Goal: Task Accomplishment & Management: Use online tool/utility

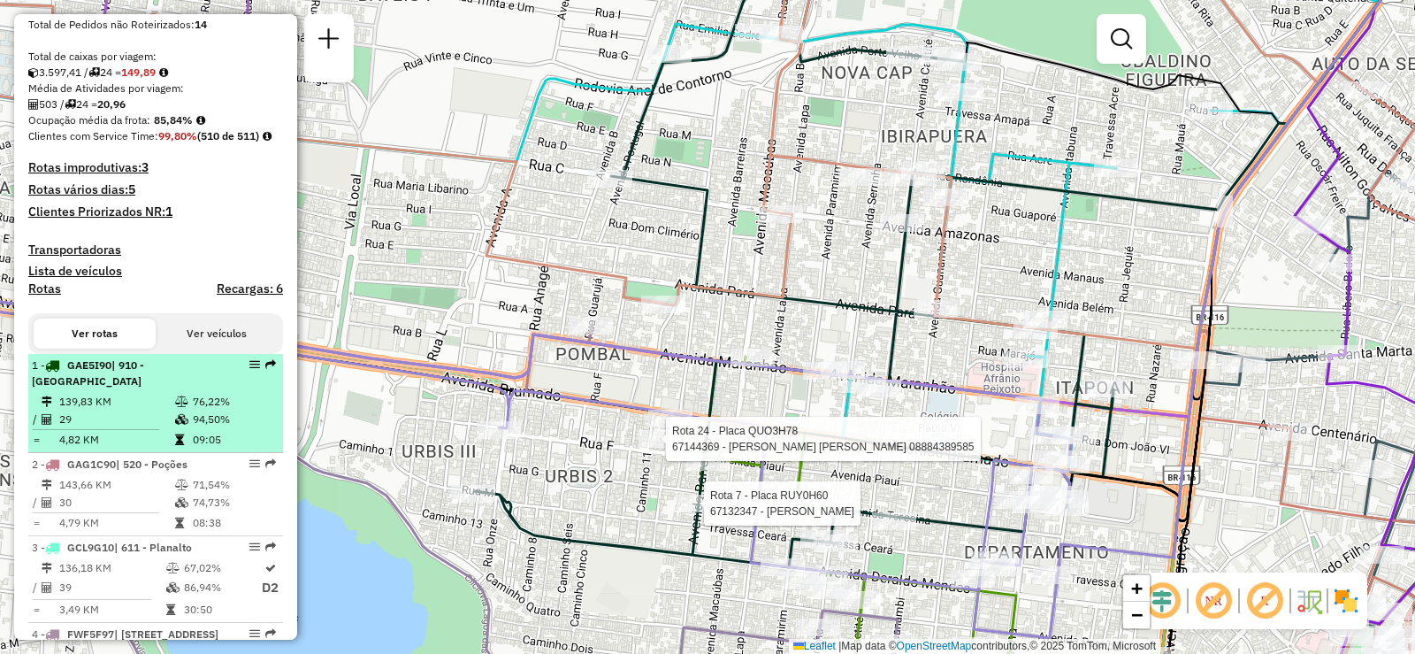
scroll to position [442, 0]
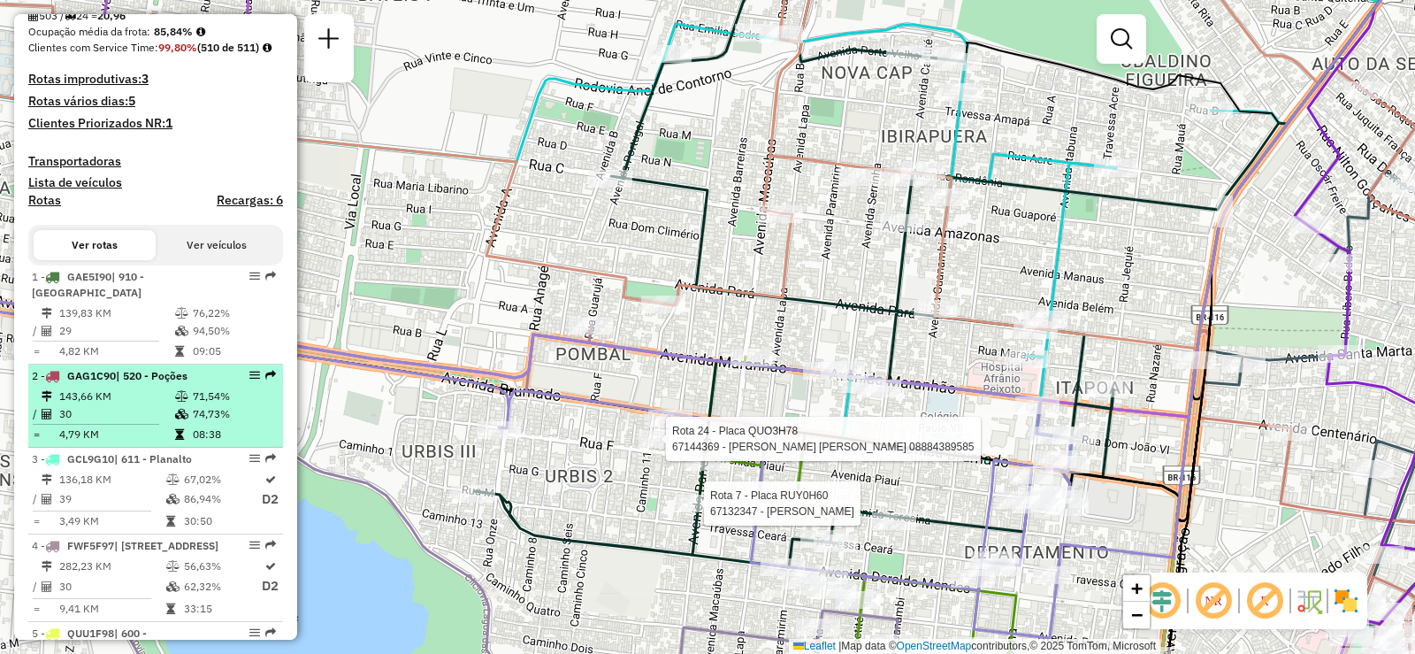
select select "**********"
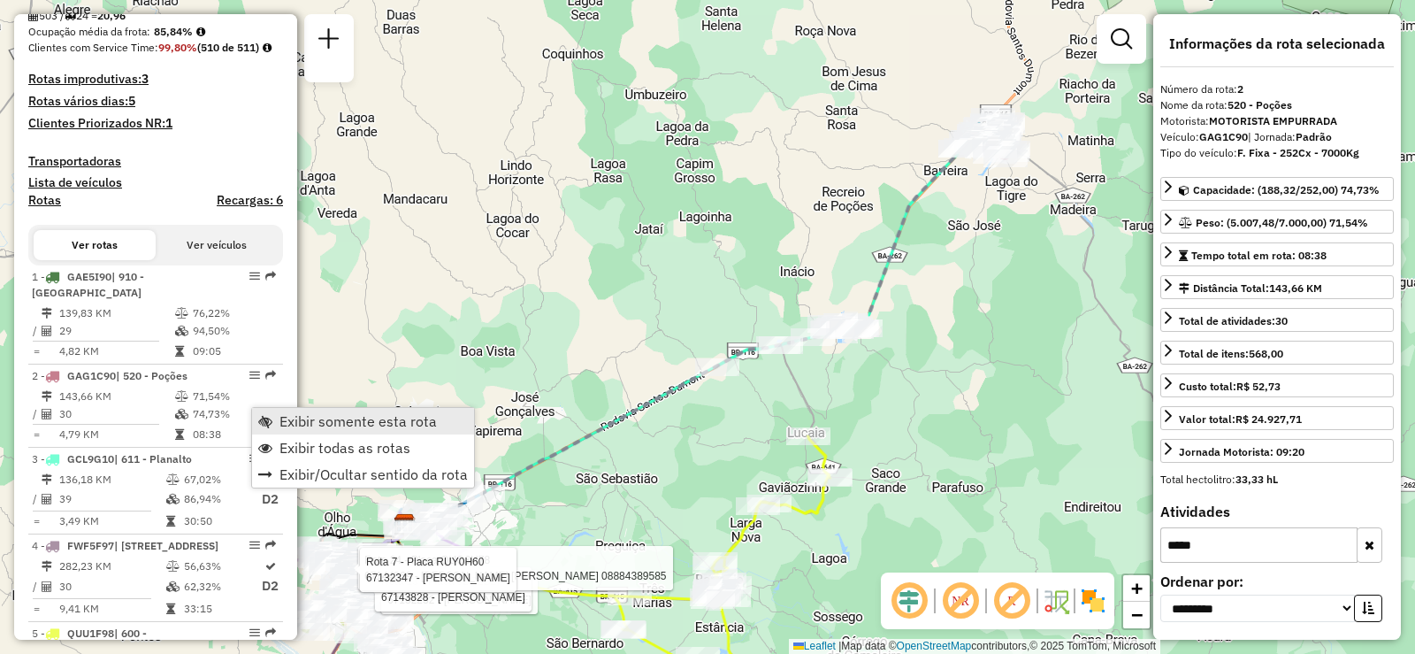
click at [286, 425] on span "Exibir somente esta rota" at bounding box center [357, 421] width 157 height 14
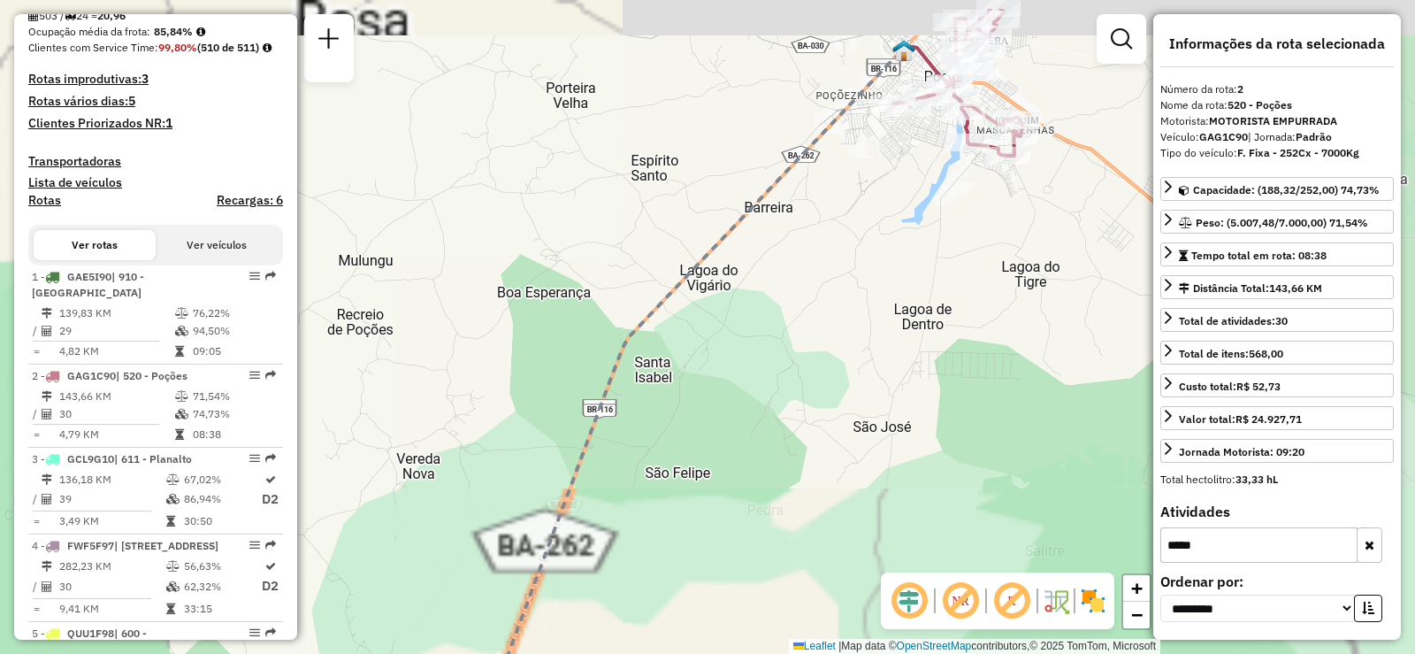
drag, startPoint x: 964, startPoint y: 183, endPoint x: 784, endPoint y: 286, distance: 207.6
click at [783, 320] on div "Janela de atendimento Grade de atendimento Capacidade Transportadoras Veículos …" at bounding box center [707, 327] width 1415 height 654
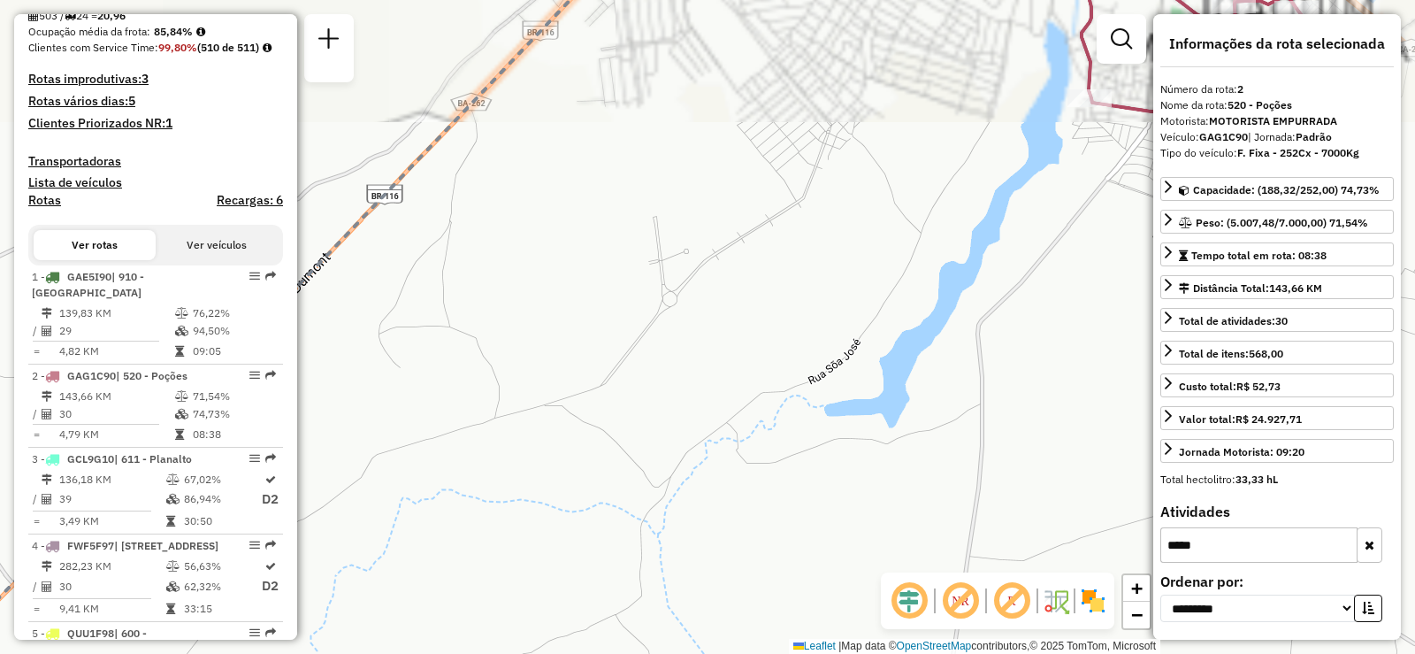
drag, startPoint x: 811, startPoint y: 259, endPoint x: 518, endPoint y: 405, distance: 327.1
click at [554, 424] on div "Janela de atendimento Grade de atendimento Capacidade Transportadoras Veículos …" at bounding box center [707, 327] width 1415 height 654
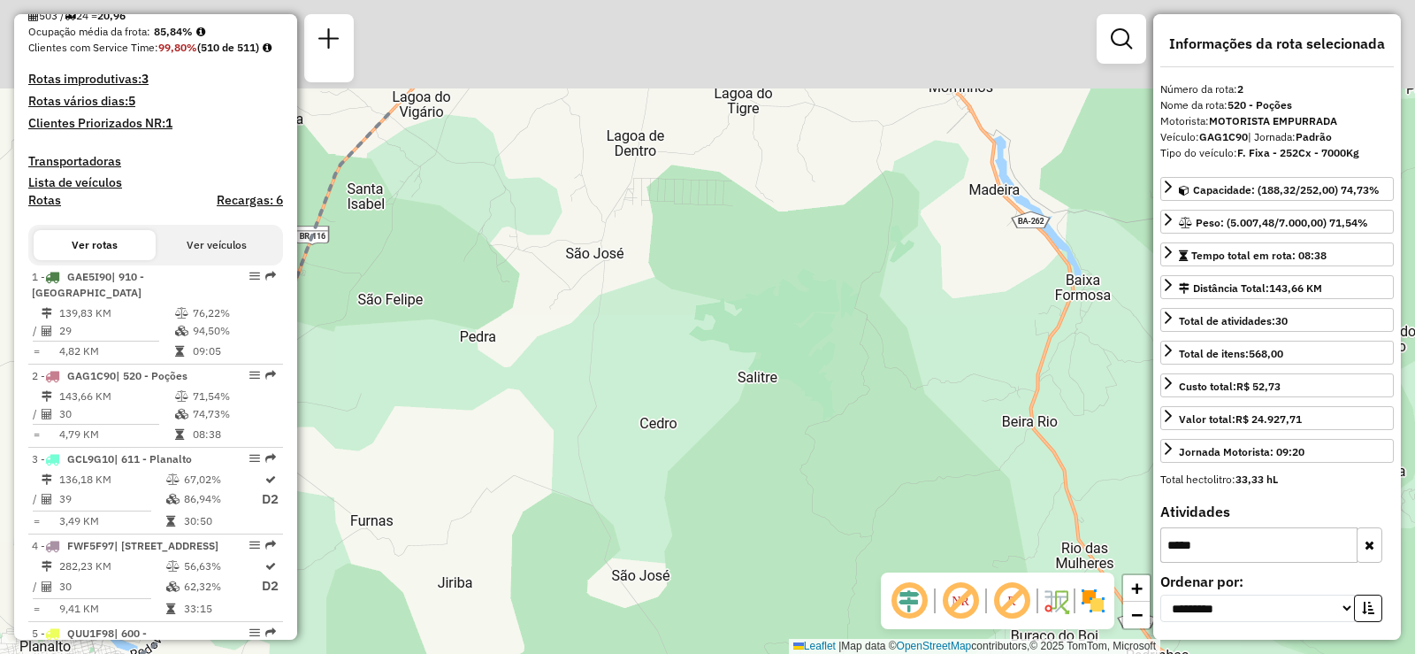
drag, startPoint x: 772, startPoint y: 187, endPoint x: 889, endPoint y: 477, distance: 312.7
click at [889, 477] on div "Janela de atendimento Grade de atendimento Capacidade Transportadoras Veículos …" at bounding box center [707, 327] width 1415 height 654
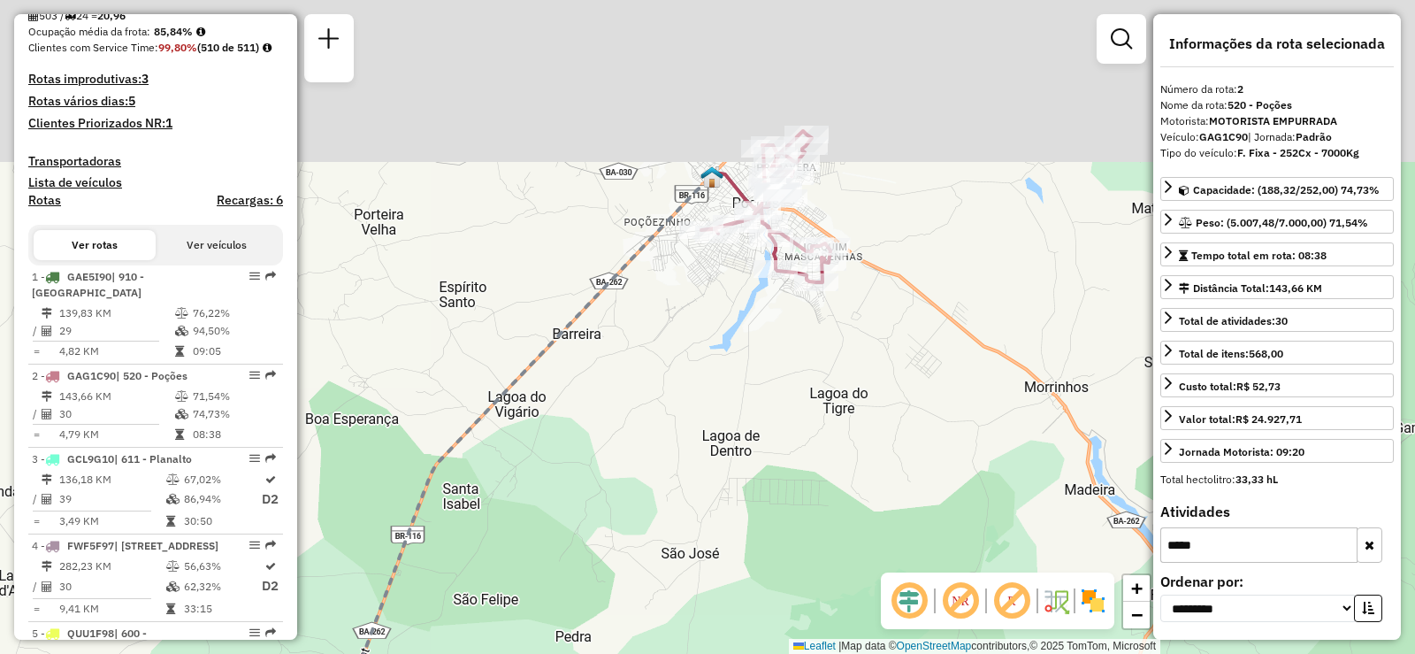
drag, startPoint x: 919, startPoint y: 175, endPoint x: 952, endPoint y: 379, distance: 206.9
click at [952, 379] on div "Janela de atendimento Grade de atendimento Capacidade Transportadoras Veículos …" at bounding box center [707, 327] width 1415 height 654
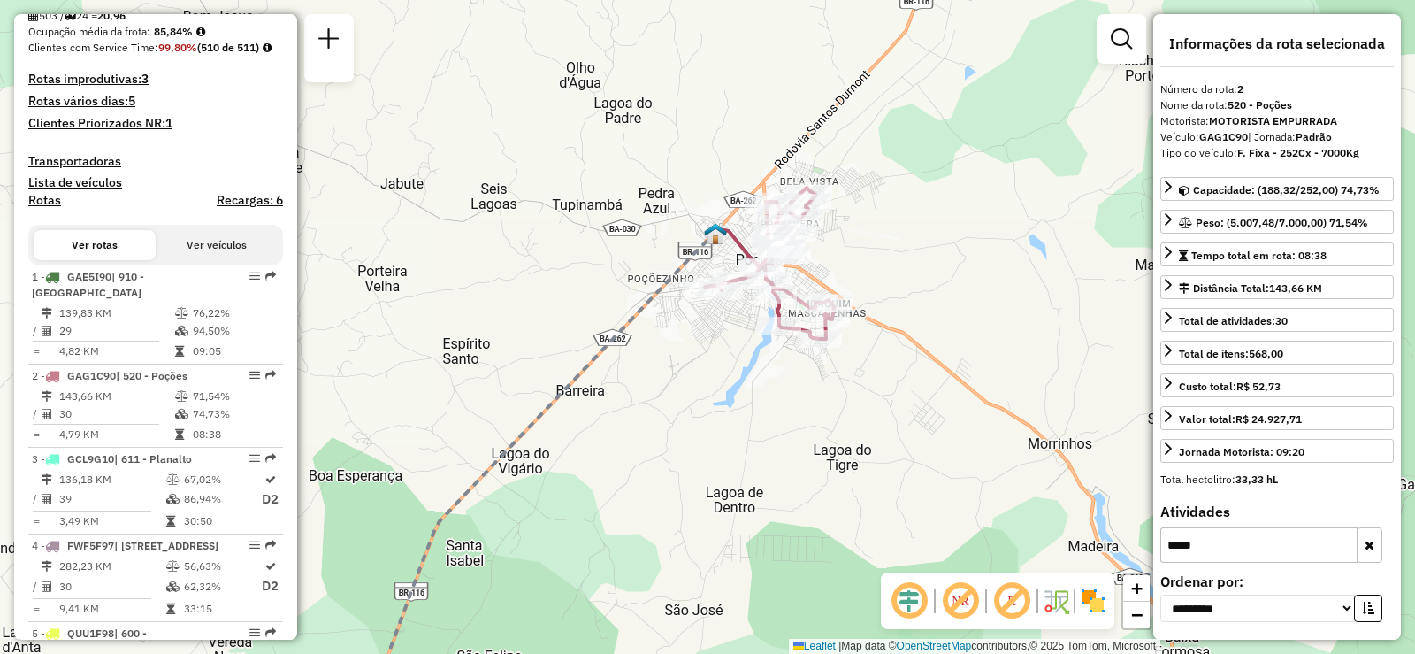
drag, startPoint x: 929, startPoint y: 268, endPoint x: 929, endPoint y: 311, distance: 43.3
click at [929, 311] on div "Janela de atendimento Grade de atendimento Capacidade Transportadoras Veículos …" at bounding box center [707, 327] width 1415 height 654
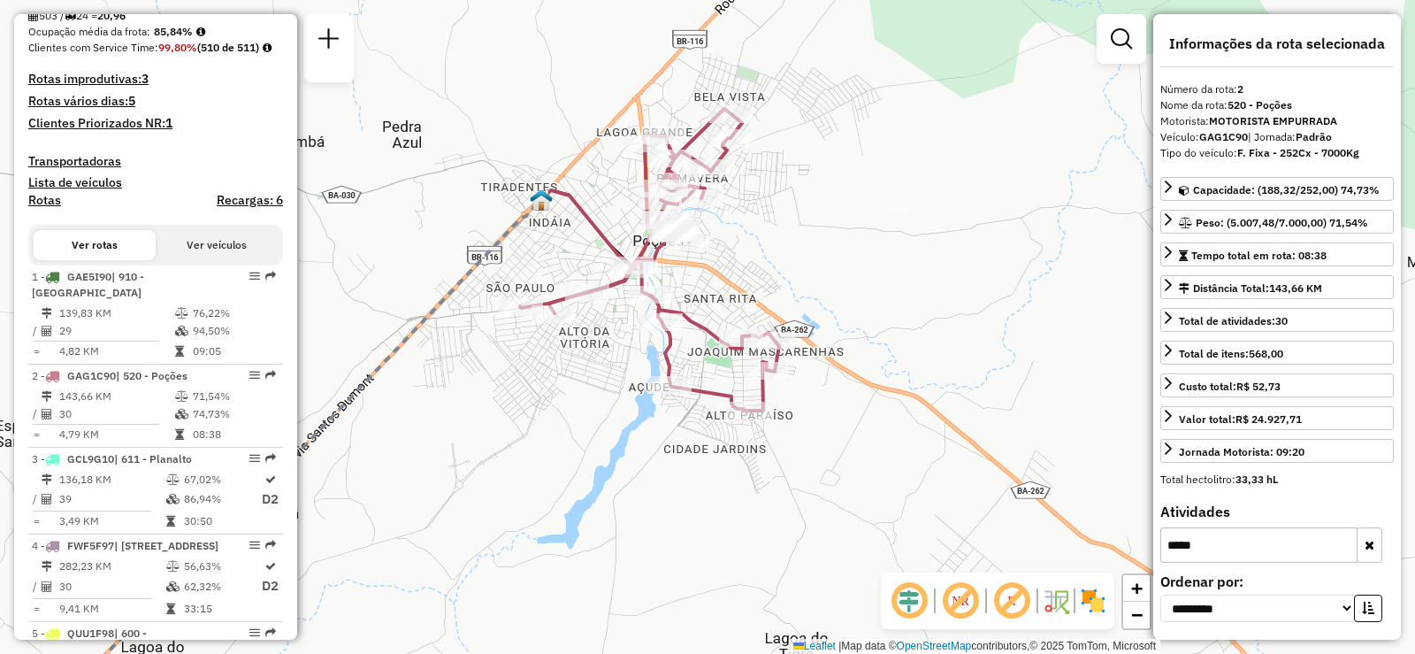
drag, startPoint x: 835, startPoint y: 229, endPoint x: 875, endPoint y: 269, distance: 56.3
click at [875, 269] on div "Janela de atendimento Grade de atendimento Capacidade Transportadoras Veículos …" at bounding box center [707, 327] width 1415 height 654
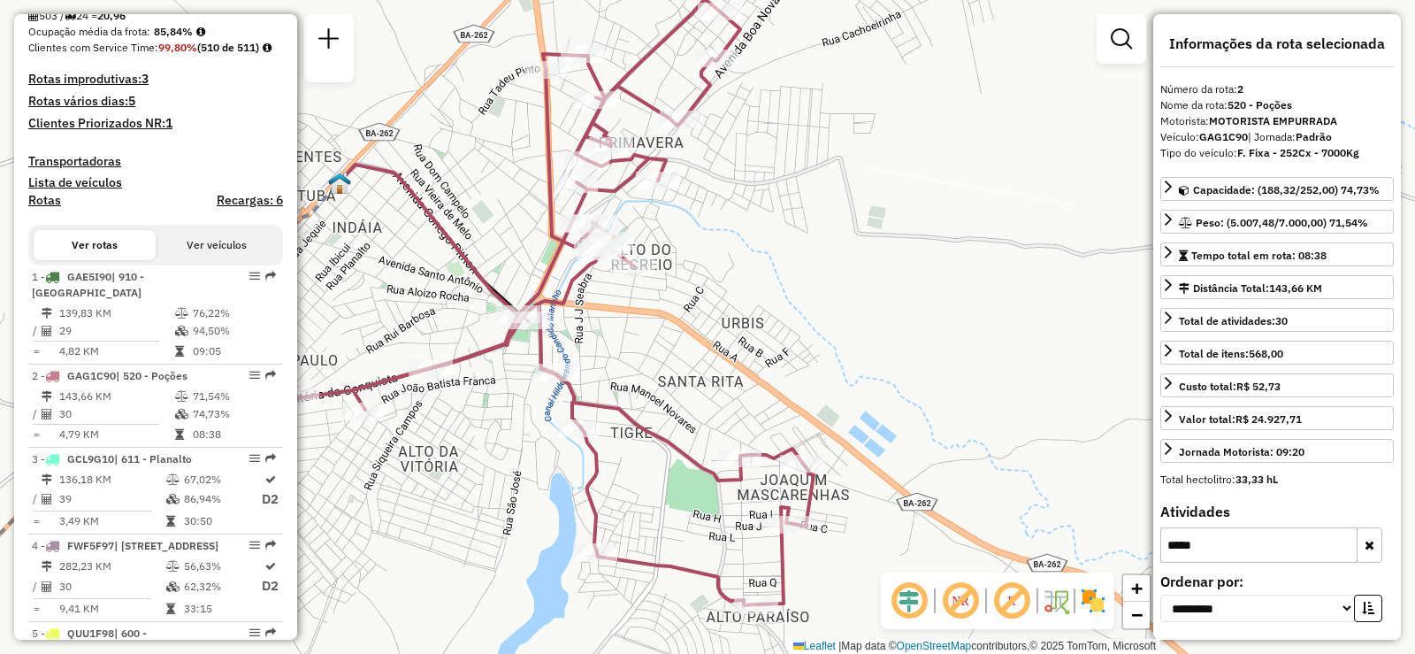
drag, startPoint x: 876, startPoint y: 270, endPoint x: 1019, endPoint y: 312, distance: 149.4
click at [1019, 312] on div "Janela de atendimento Grade de atendimento Capacidade Transportadoras Veículos …" at bounding box center [707, 327] width 1415 height 654
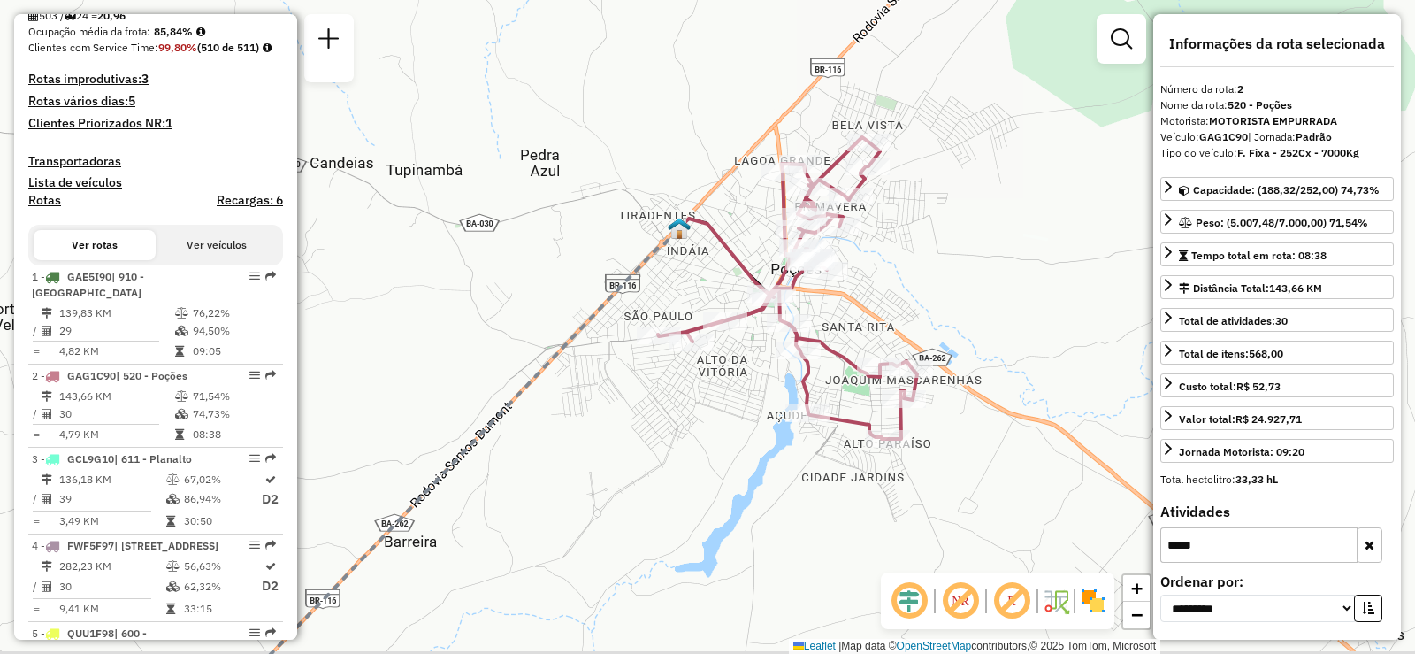
drag, startPoint x: 987, startPoint y: 306, endPoint x: 977, endPoint y: 287, distance: 21.8
click at [977, 287] on div "Janela de atendimento Grade de atendimento Capacidade Transportadoras Veículos …" at bounding box center [707, 327] width 1415 height 654
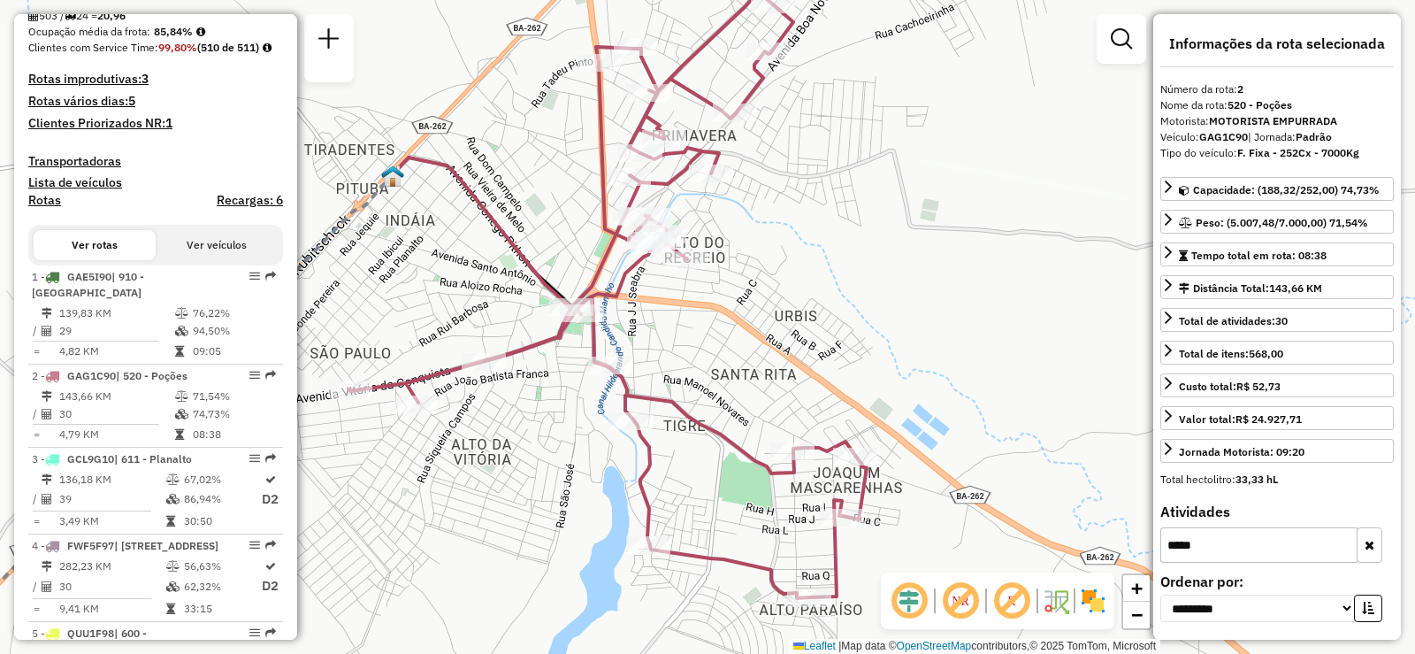
drag, startPoint x: 930, startPoint y: 259, endPoint x: 948, endPoint y: 271, distance: 21.1
click at [948, 271] on div "Janela de atendimento Grade de atendimento Capacidade Transportadoras Veículos …" at bounding box center [707, 327] width 1415 height 654
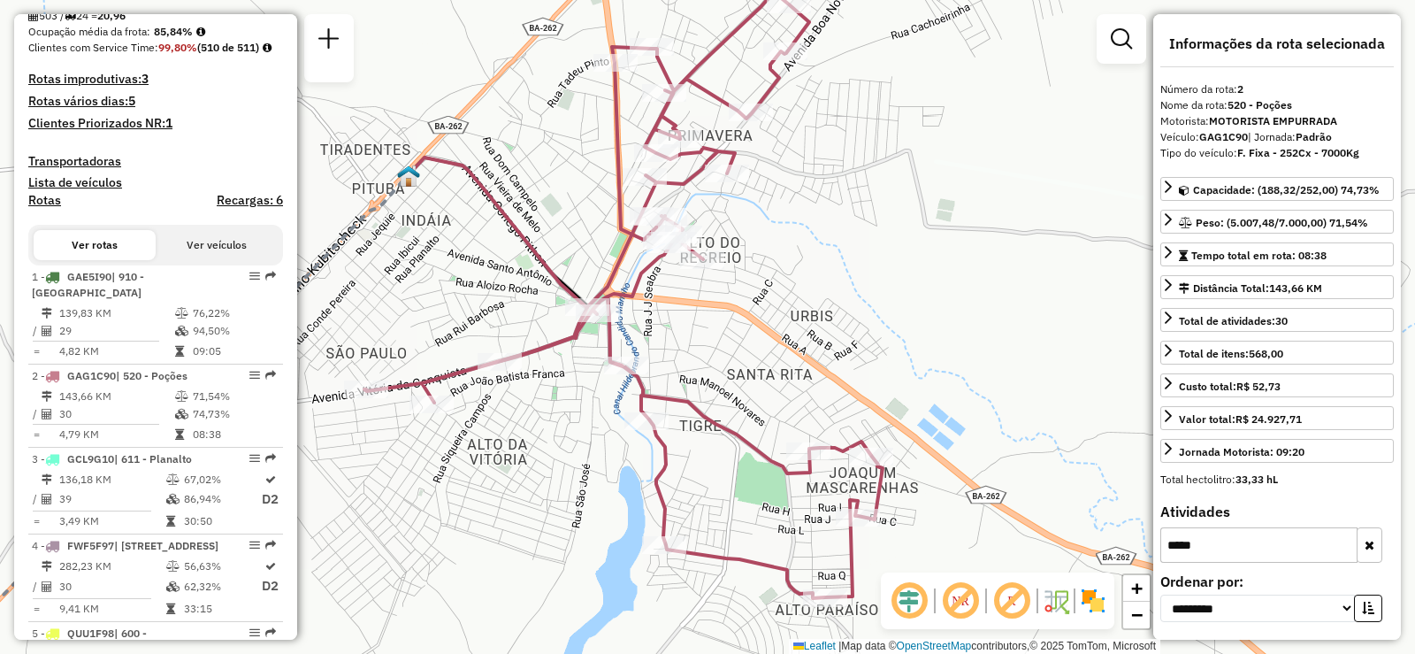
drag, startPoint x: 948, startPoint y: 271, endPoint x: 964, endPoint y: 271, distance: 15.9
click at [964, 271] on div "Janela de atendimento Grade de atendimento Capacidade Transportadoras Veículos …" at bounding box center [707, 327] width 1415 height 654
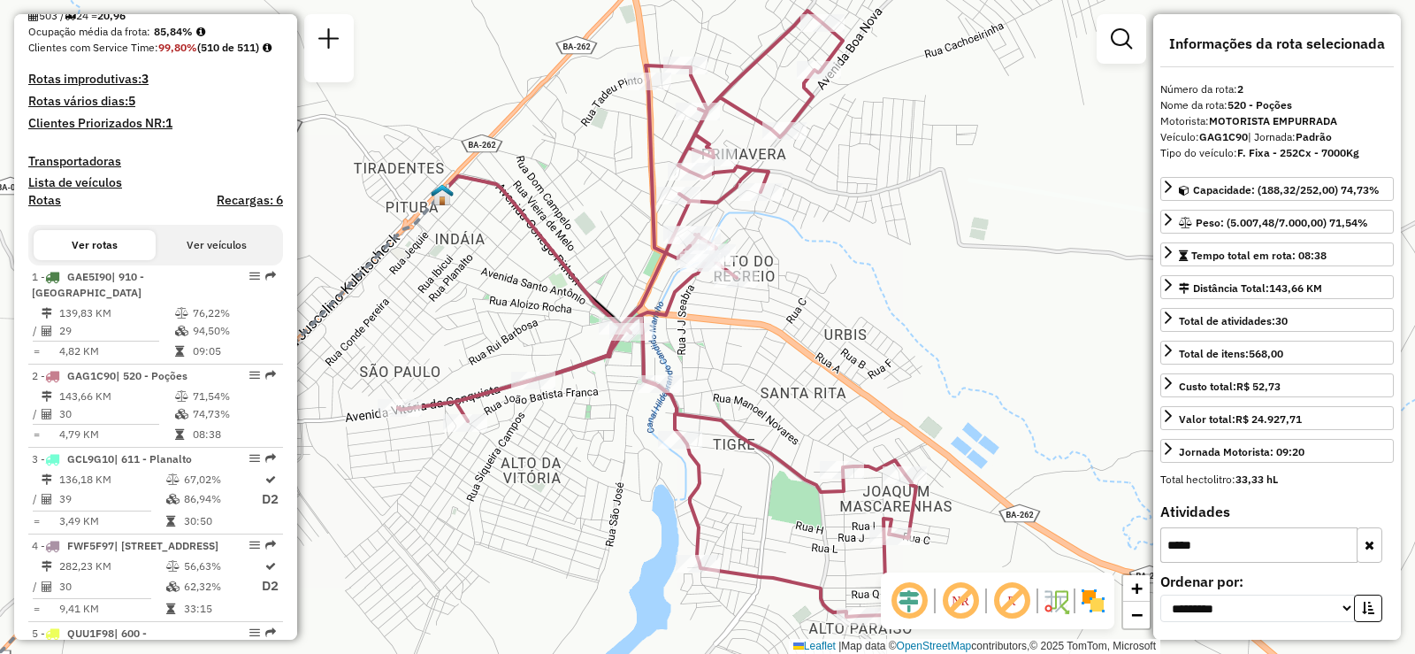
drag, startPoint x: 808, startPoint y: 337, endPoint x: 842, endPoint y: 356, distance: 38.4
click at [842, 356] on div "Janela de atendimento Grade de atendimento Capacidade Transportadoras Veículos …" at bounding box center [707, 327] width 1415 height 654
